Goal: Task Accomplishment & Management: Use online tool/utility

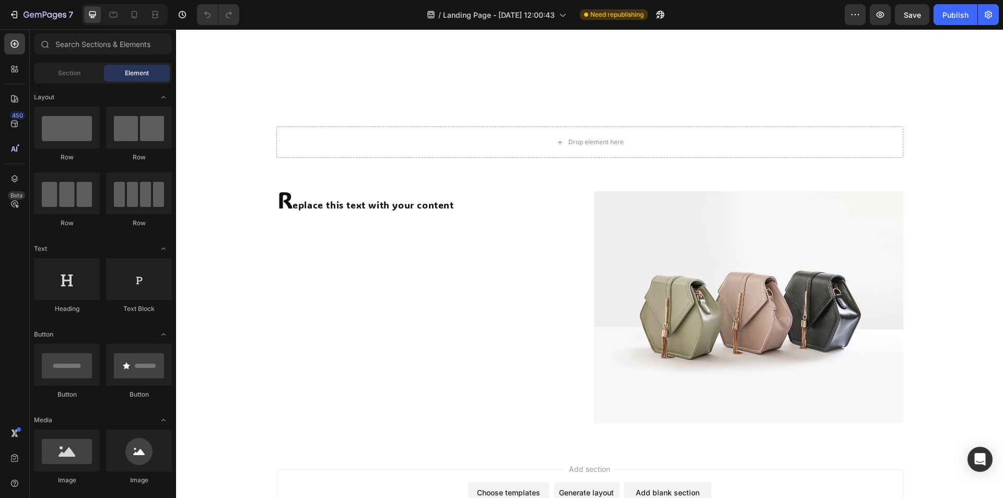
scroll to position [1698, 0]
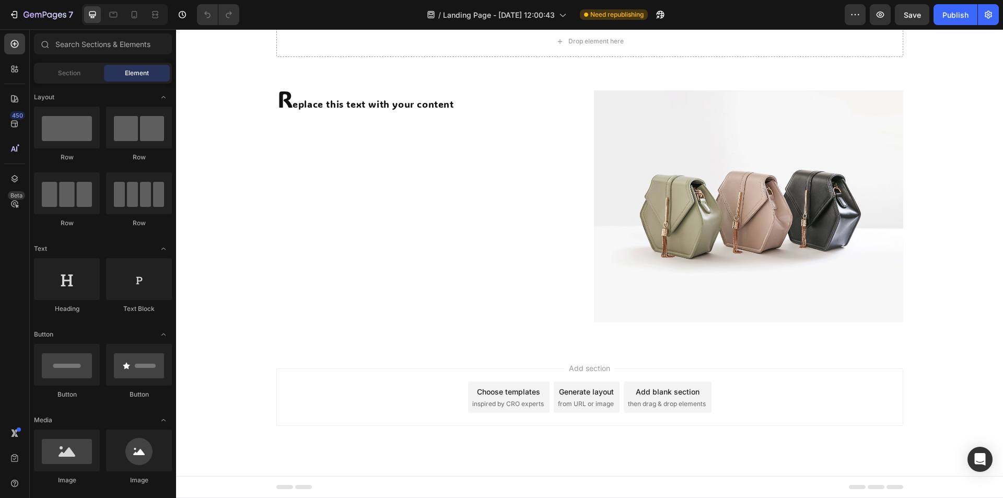
click at [521, 401] on span "inspired by CRO experts" at bounding box center [508, 403] width 72 height 9
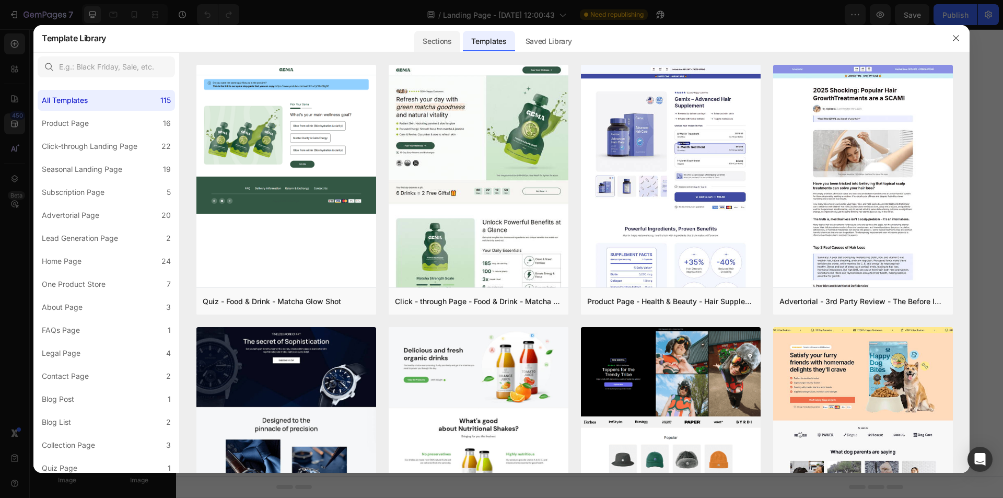
drag, startPoint x: 437, startPoint y: 53, endPoint x: 438, endPoint y: 38, distance: 15.2
click at [437, 52] on div "Template Library Sections Templates Existing pages Saved Library Templates Save…" at bounding box center [501, 249] width 936 height 448
click at [438, 38] on div "Sections" at bounding box center [436, 41] width 45 height 21
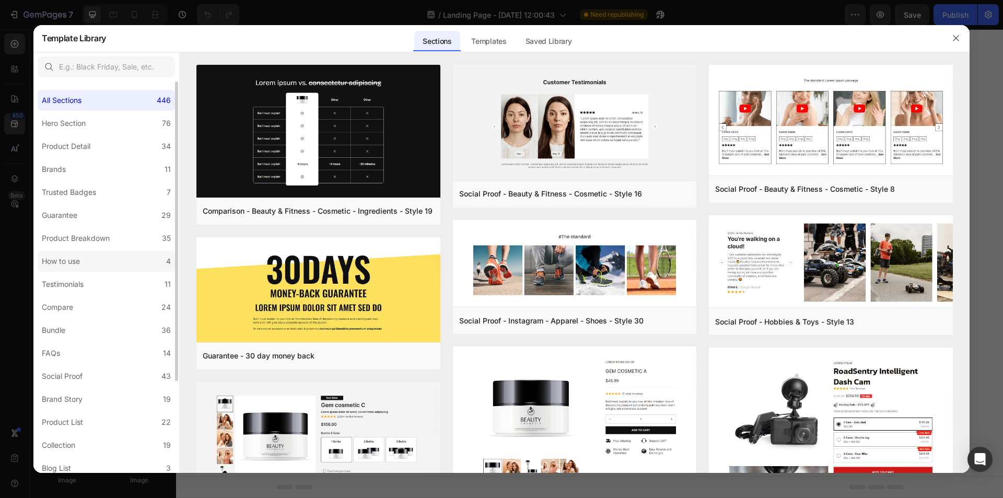
scroll to position [120, 0]
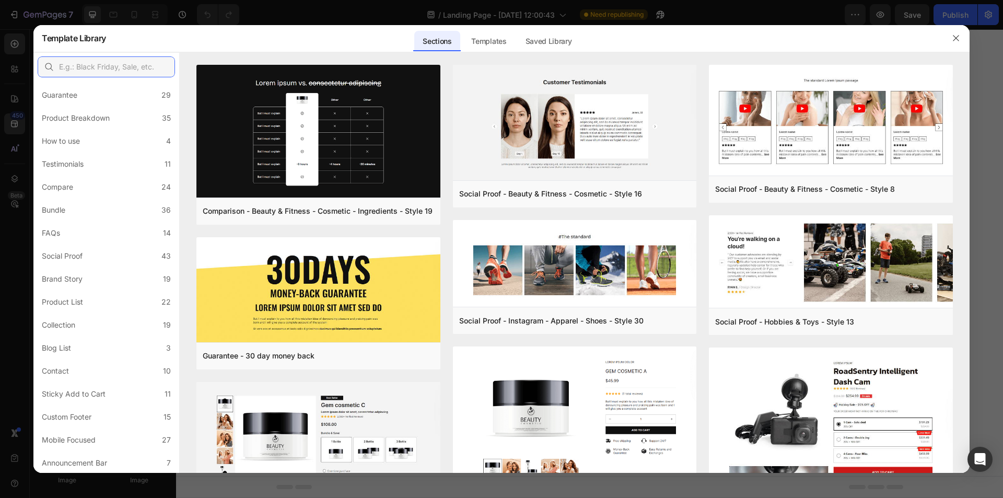
click at [96, 66] on input "text" at bounding box center [106, 66] width 137 height 21
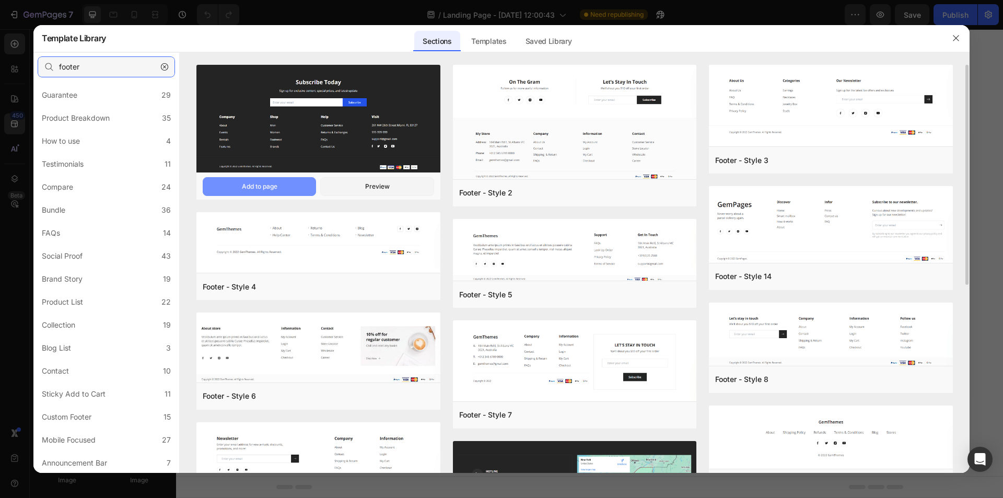
type input "footer"
click at [271, 189] on div "Add to page" at bounding box center [260, 186] width 36 height 9
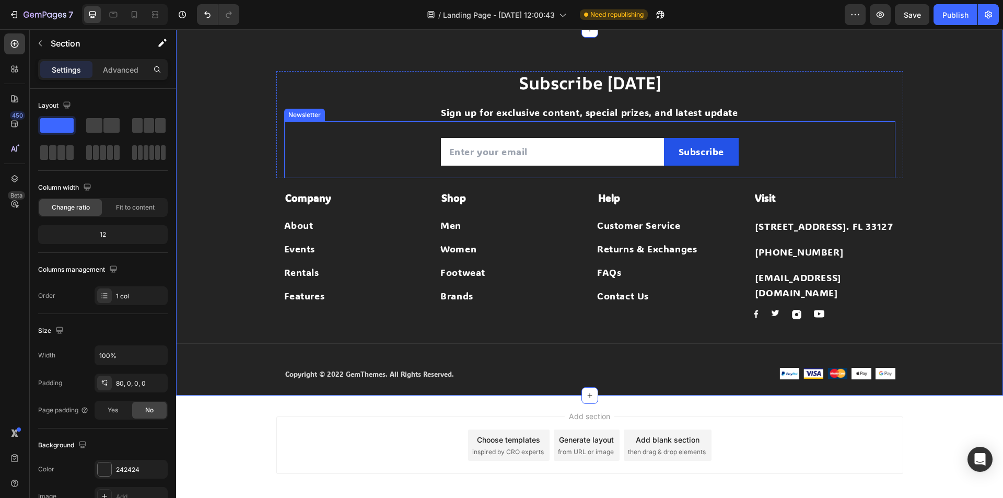
scroll to position [1911, 0]
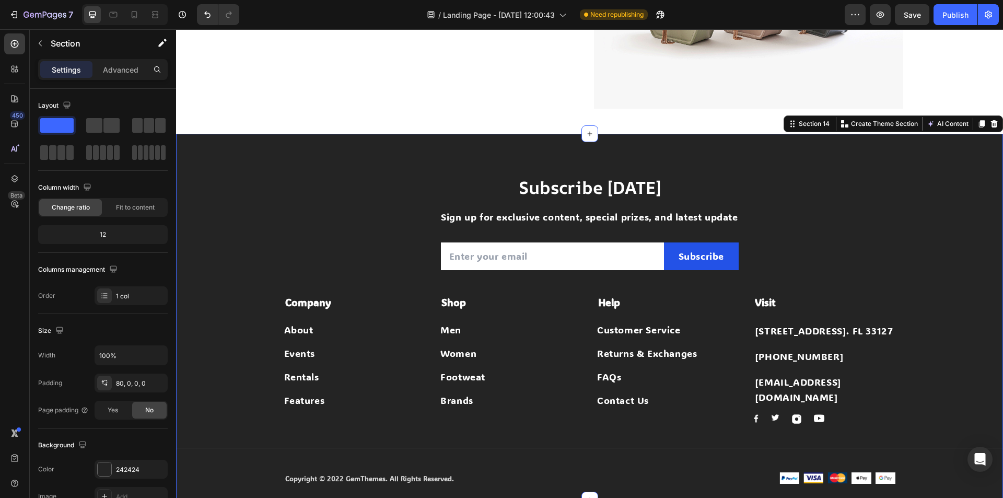
click at [944, 152] on div "Subscribe Today Heading Sign up for exclusive content, special prizes, and late…" at bounding box center [589, 317] width 827 height 366
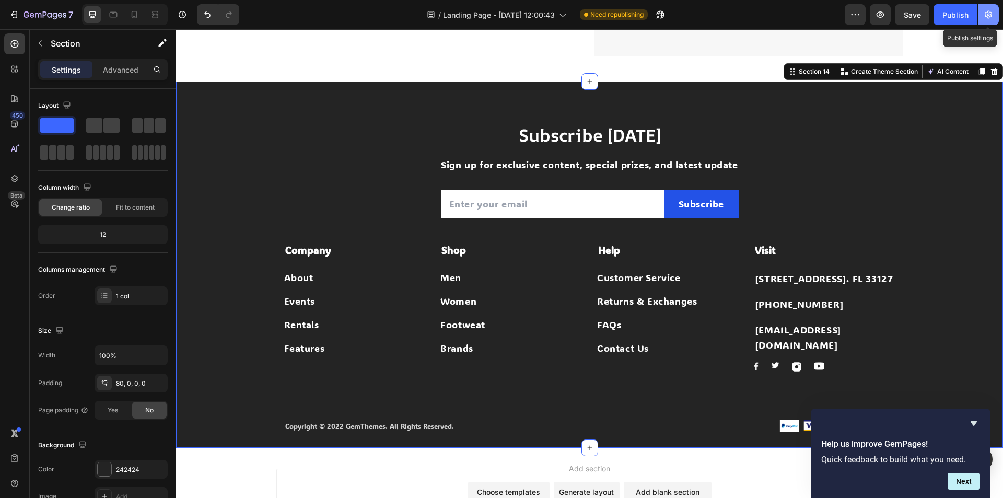
click at [988, 6] on button "button" at bounding box center [988, 14] width 21 height 21
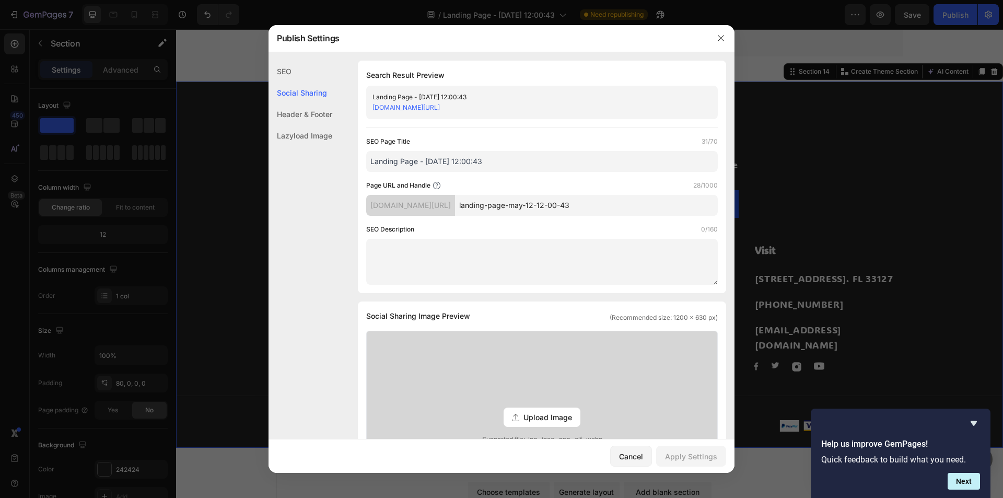
scroll to position [313, 0]
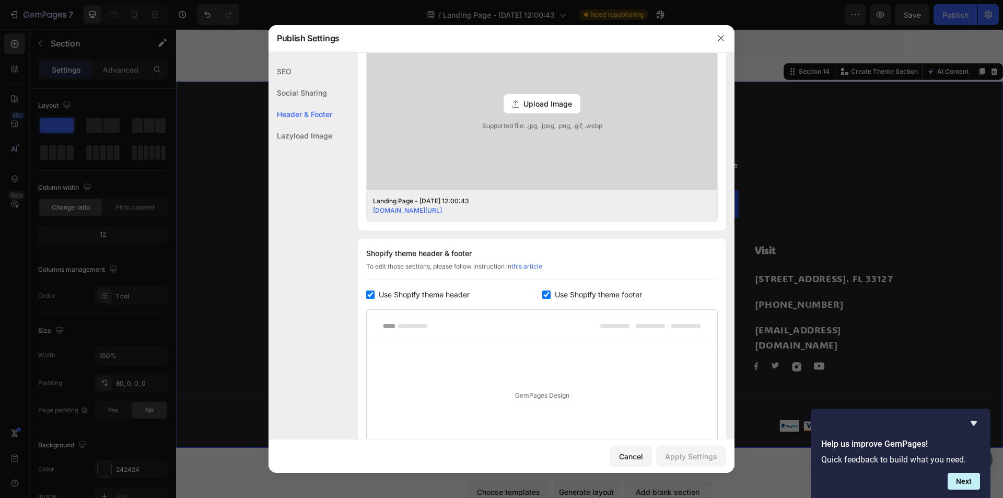
click at [55, 8] on div at bounding box center [501, 249] width 1003 height 498
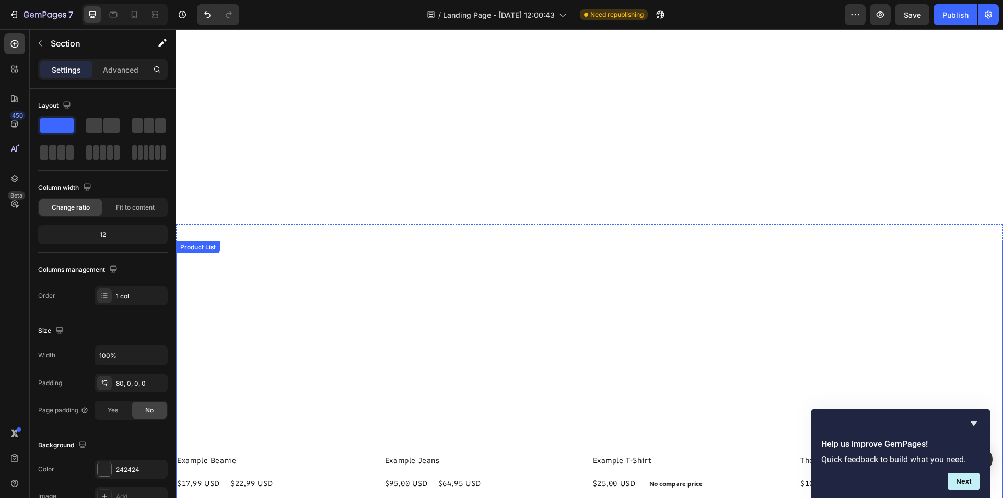
scroll to position [1023, 0]
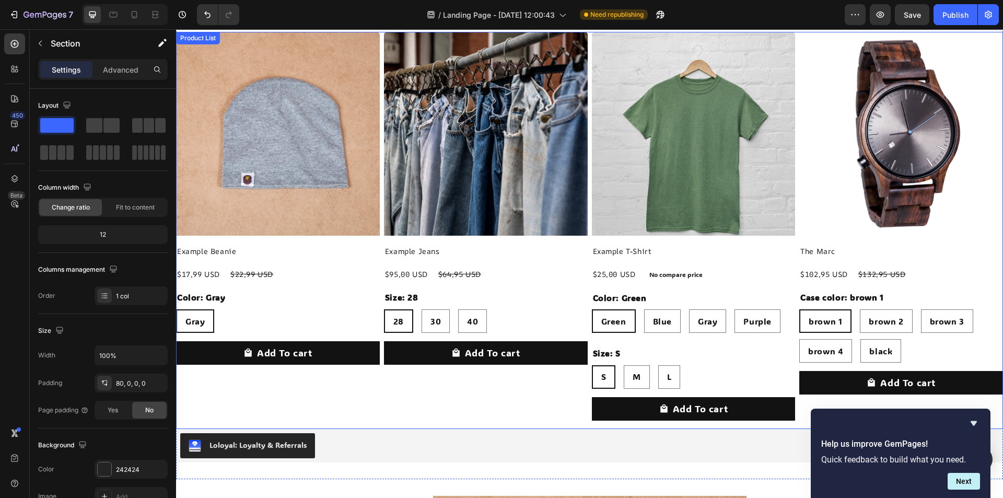
click at [380, 308] on div "Product Images Example Beanie Product Title $17,99 USD Product Price Product Pr…" at bounding box center [589, 230] width 827 height 397
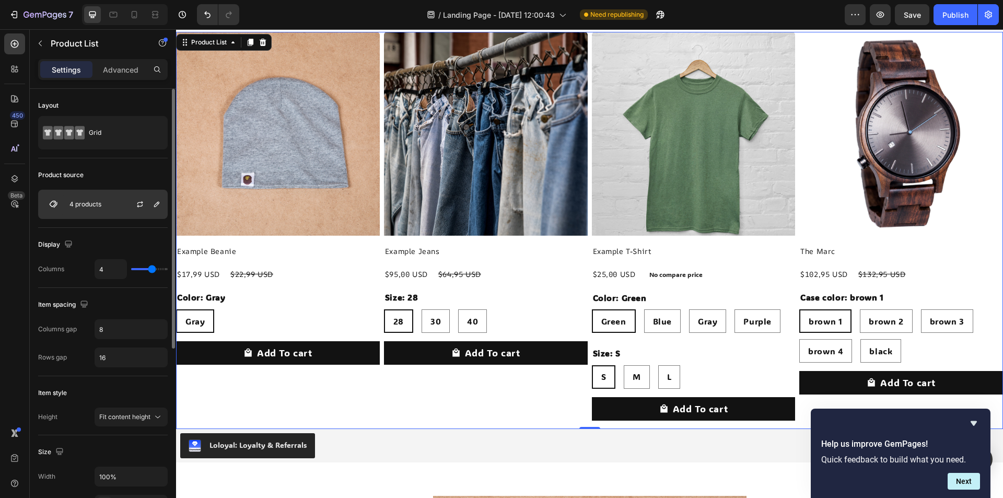
click at [92, 206] on p "4 products" at bounding box center [85, 204] width 32 height 7
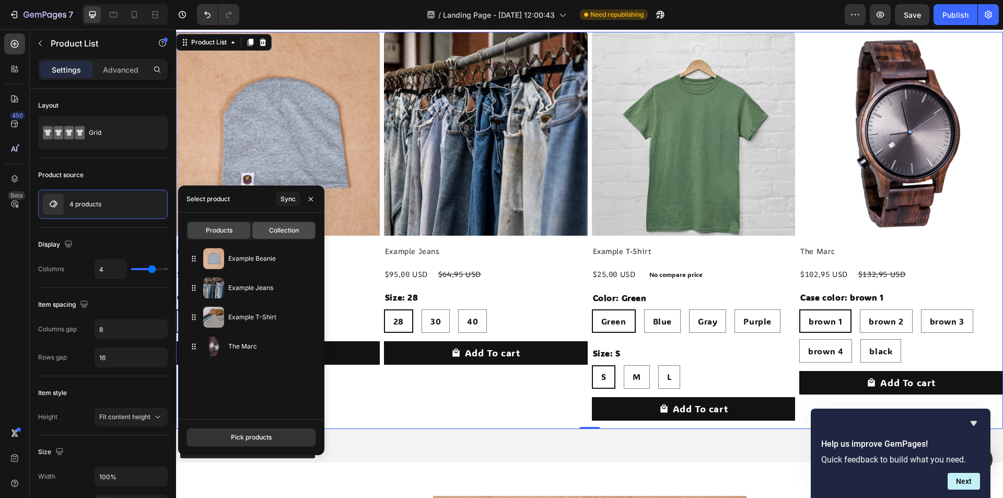
click at [272, 225] on div "Collection" at bounding box center [283, 230] width 63 height 17
radio input "true"
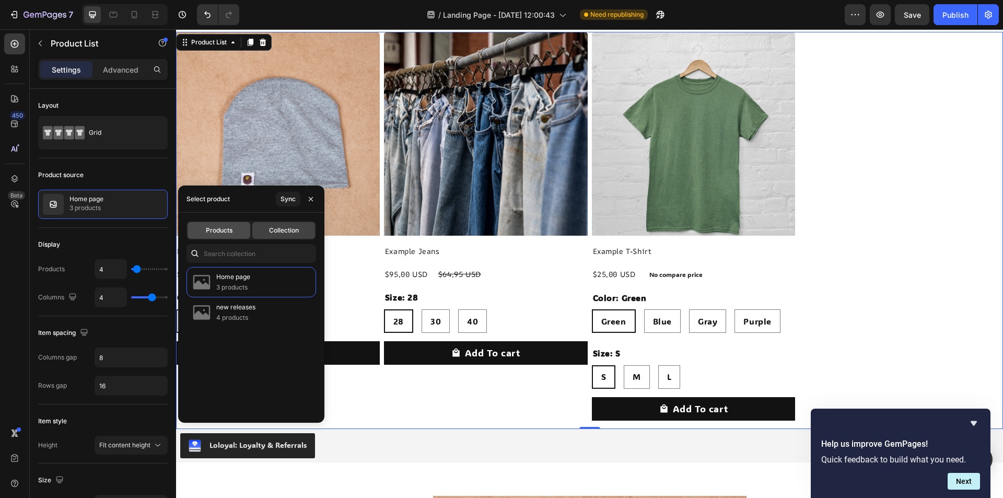
click at [226, 228] on span "Products" at bounding box center [219, 230] width 27 height 9
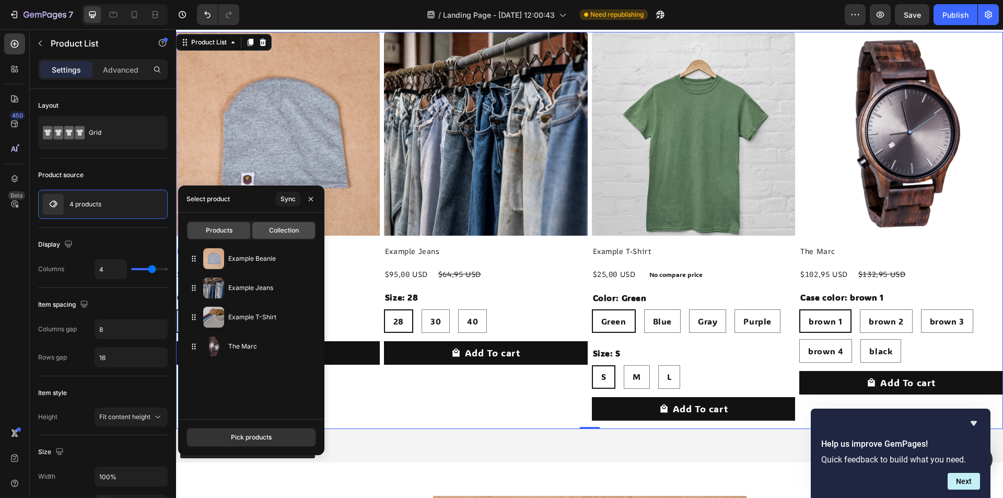
click at [261, 227] on div "Collection" at bounding box center [283, 230] width 63 height 17
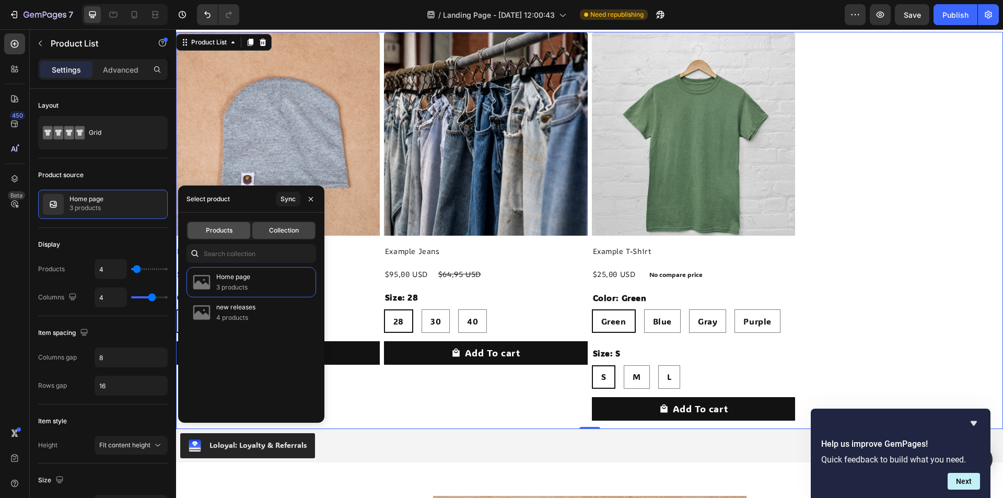
click at [236, 230] on div "Products" at bounding box center [219, 230] width 63 height 17
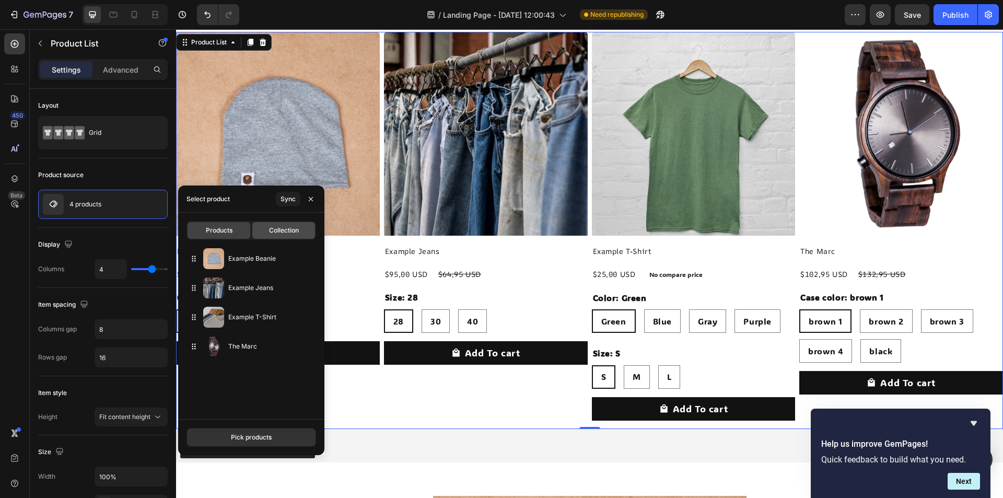
click at [277, 228] on span "Collection" at bounding box center [284, 230] width 30 height 9
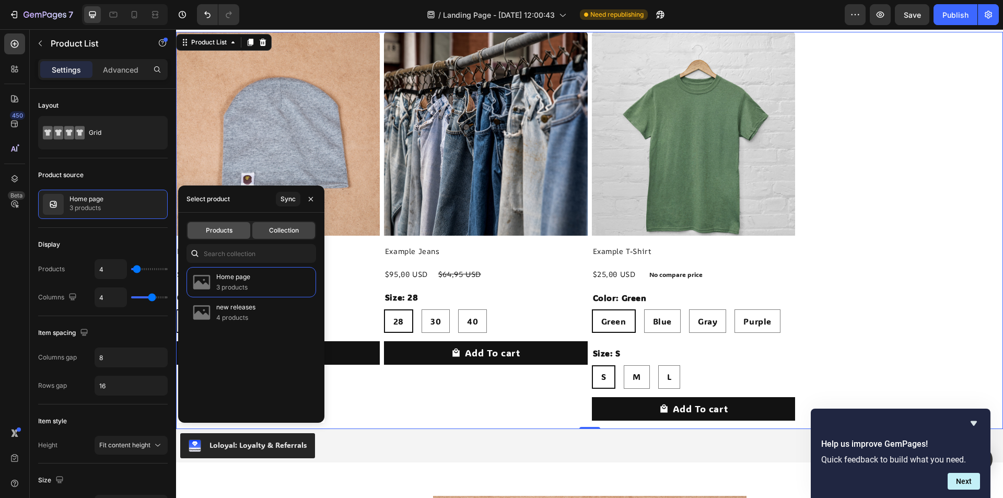
click at [241, 228] on div "Products" at bounding box center [219, 230] width 63 height 17
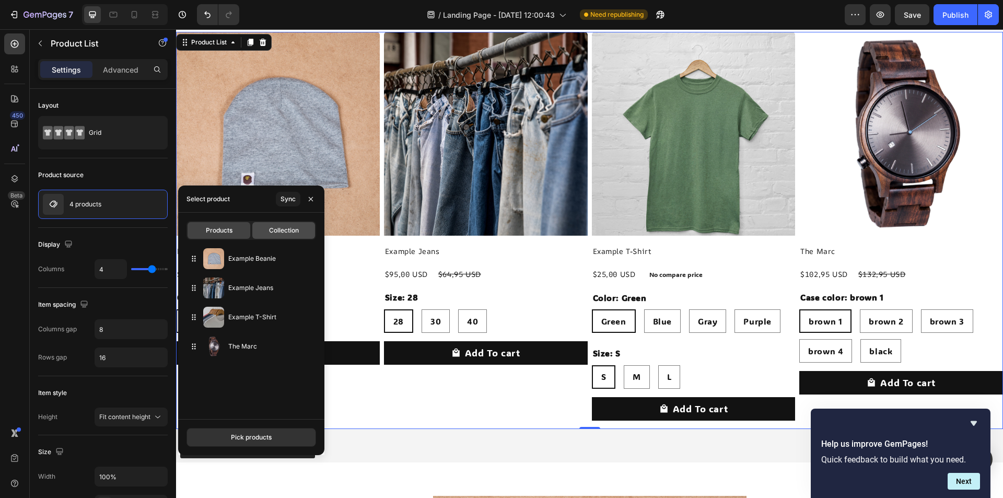
click at [270, 224] on div "Collection" at bounding box center [283, 230] width 63 height 17
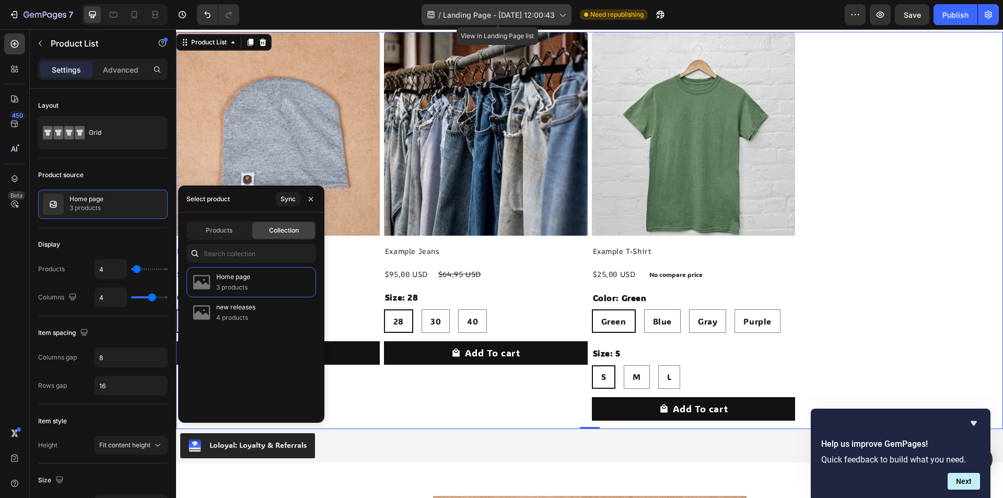
click at [496, 15] on span "Landing Page - May 12, 12:00:43" at bounding box center [499, 14] width 112 height 11
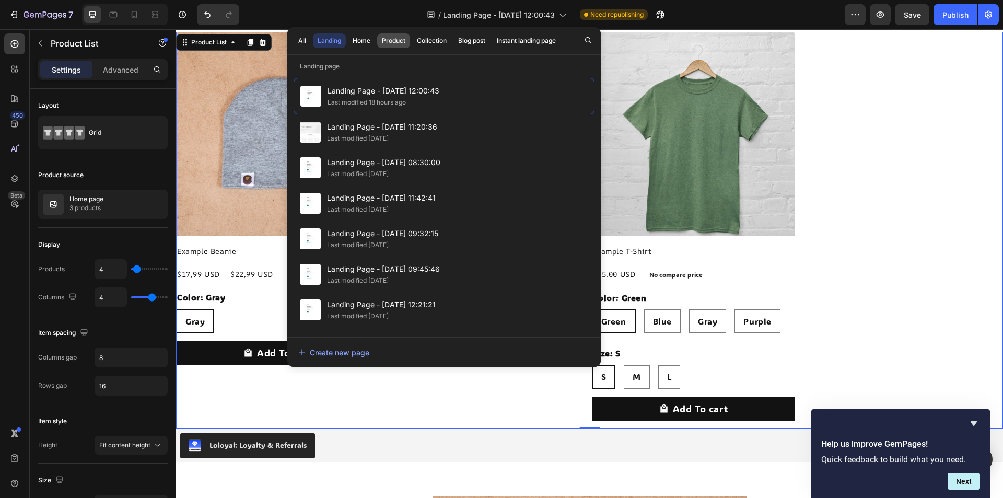
click at [394, 41] on div "Product" at bounding box center [394, 40] width 24 height 9
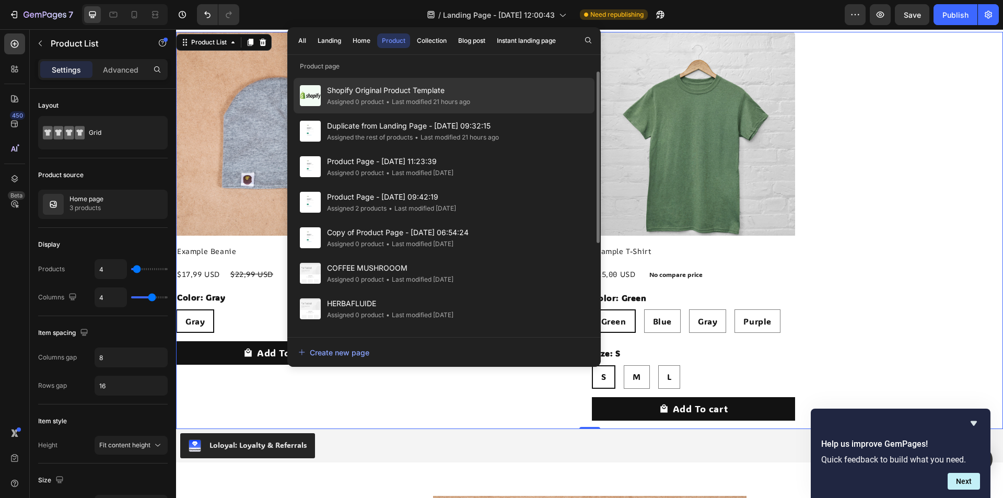
click at [386, 96] on span "Shopify Original Product Template" at bounding box center [398, 90] width 143 height 13
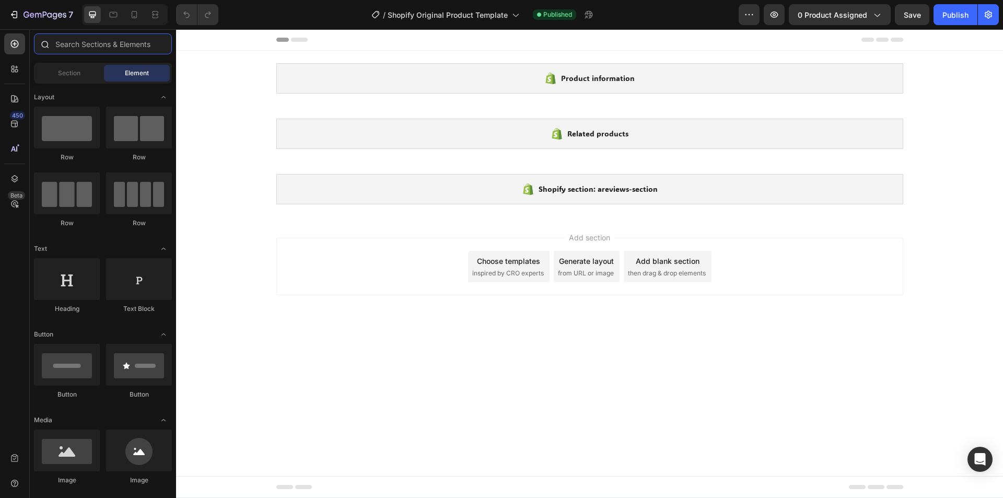
click at [66, 44] on input "text" at bounding box center [103, 43] width 138 height 21
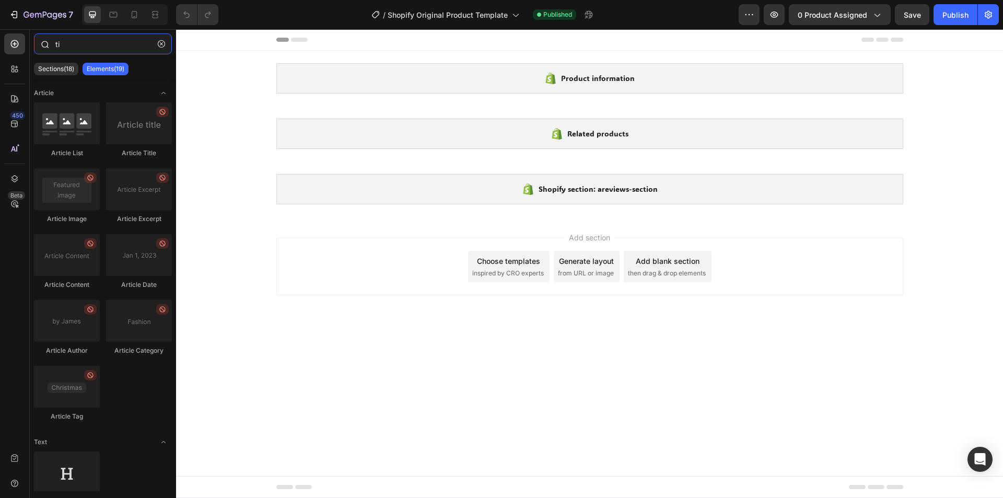
type input "t"
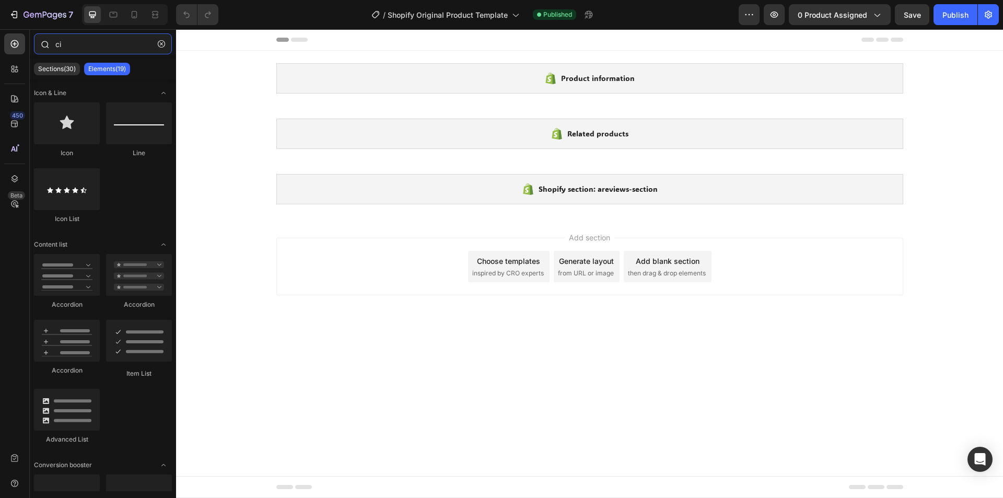
type input "c"
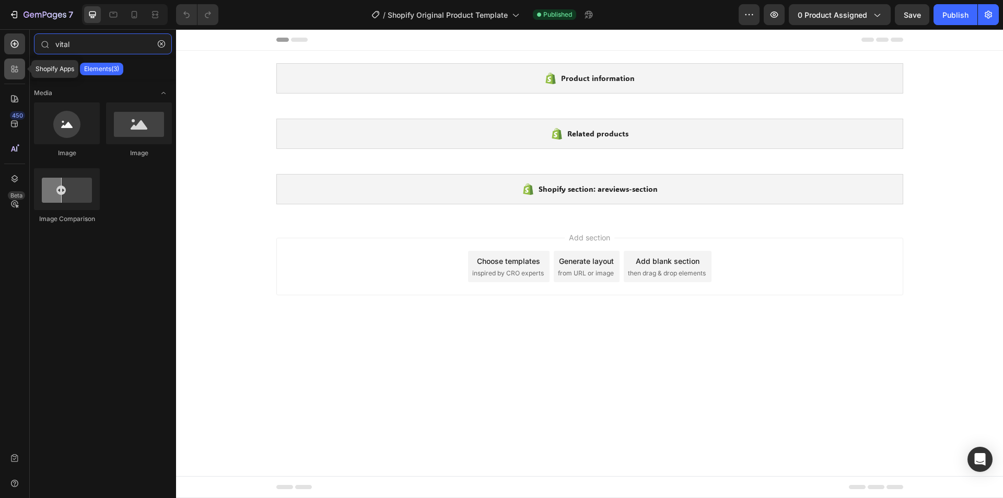
type input "vital"
click at [20, 69] on div at bounding box center [14, 68] width 21 height 21
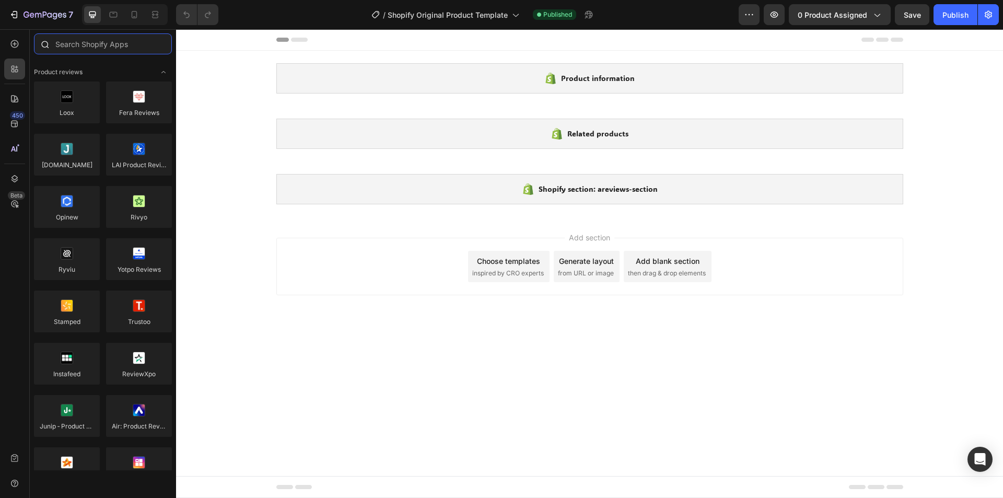
click at [97, 41] on input "text" at bounding box center [103, 43] width 138 height 21
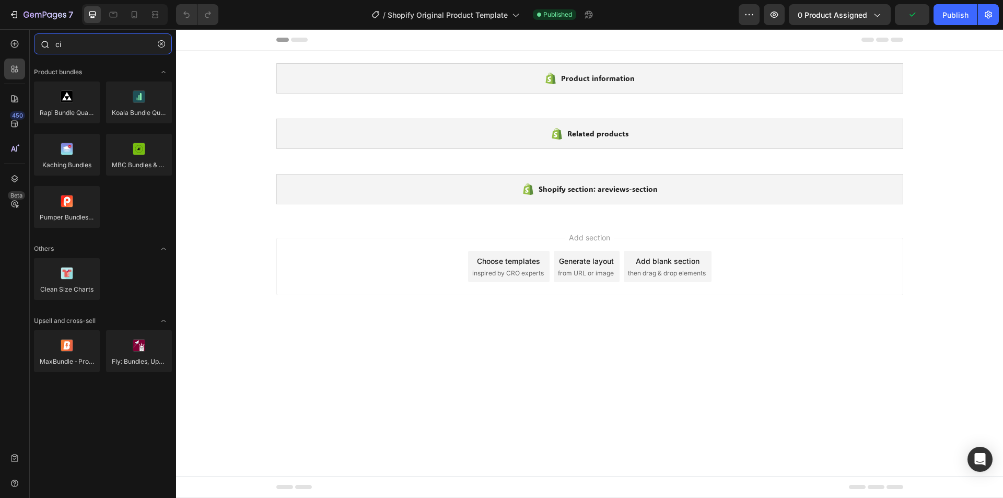
type input "c"
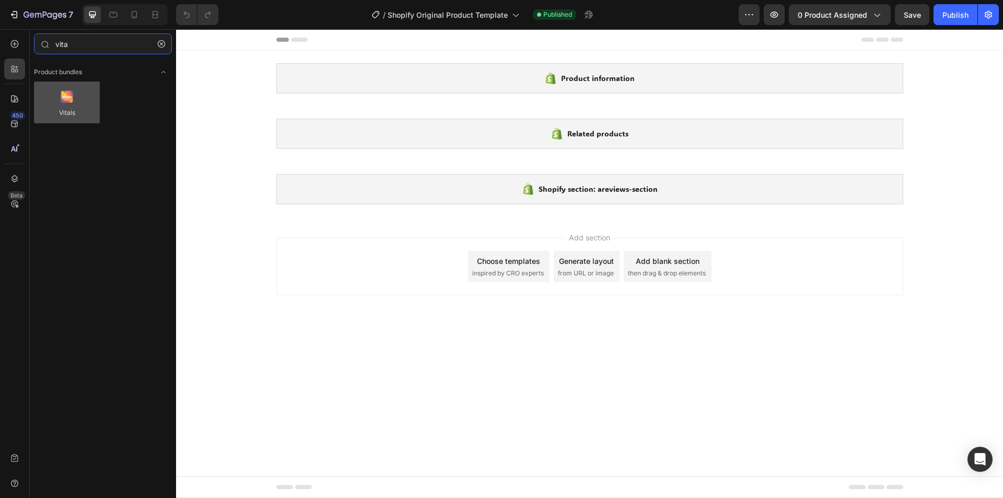
type input "vita"
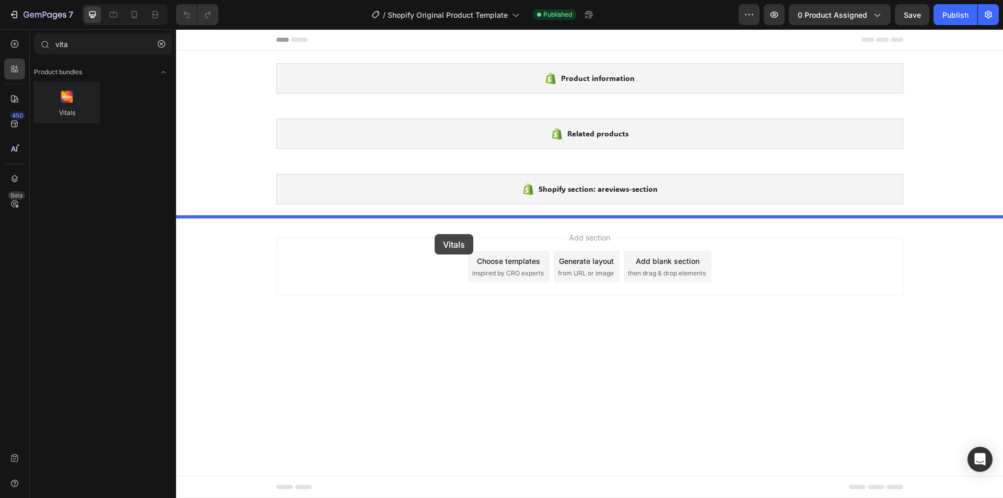
drag, startPoint x: 267, startPoint y: 128, endPoint x: 435, endPoint y: 234, distance: 197.7
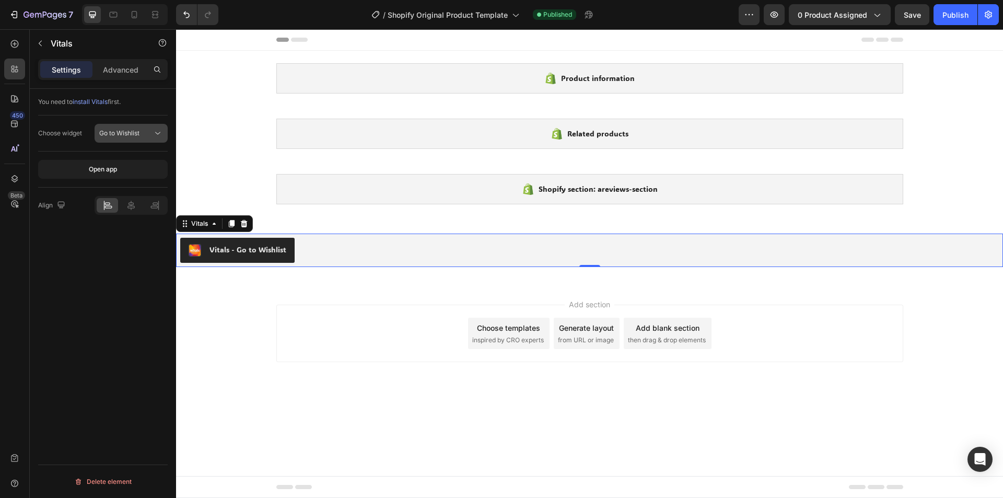
click at [131, 137] on span "Go to Wishlist" at bounding box center [119, 132] width 40 height 9
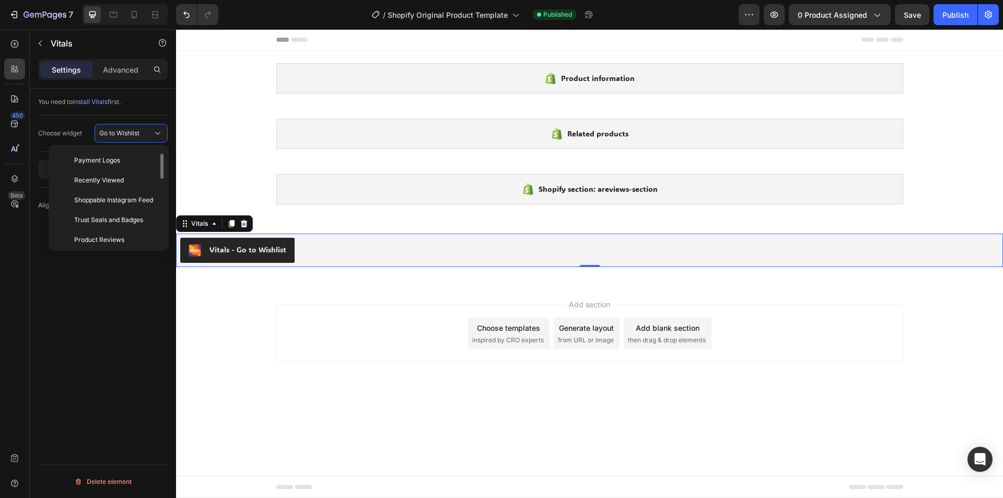
scroll to position [123, 0]
